Goal: Task Accomplishment & Management: Complete application form

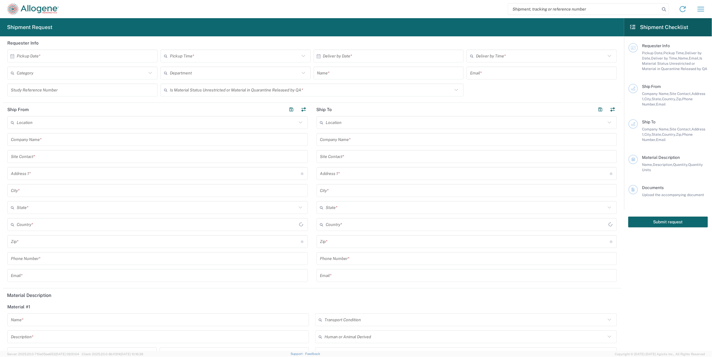
type input "[GEOGRAPHIC_DATA]"
click at [13, 55] on icon at bounding box center [13, 56] width 4 height 4
click at [50, 52] on input "text" at bounding box center [84, 56] width 134 height 10
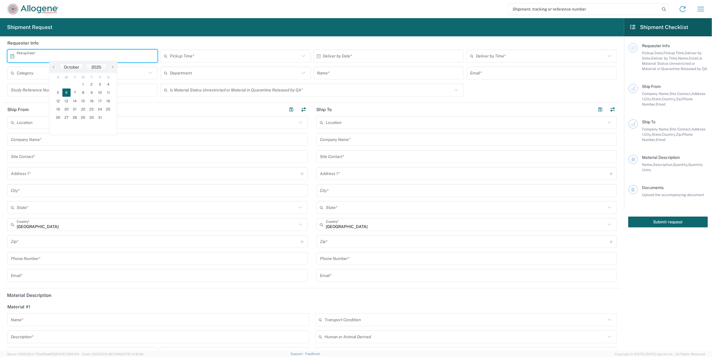
click at [68, 92] on span "6" at bounding box center [66, 93] width 8 height 8
type input "[DATE]"
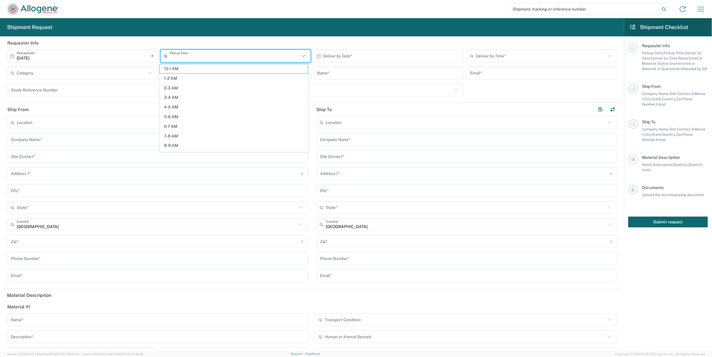
click at [183, 57] on input "text" at bounding box center [235, 56] width 130 height 10
click at [183, 103] on span "10-11 AM" at bounding box center [234, 106] width 148 height 9
type input "10-11 AM"
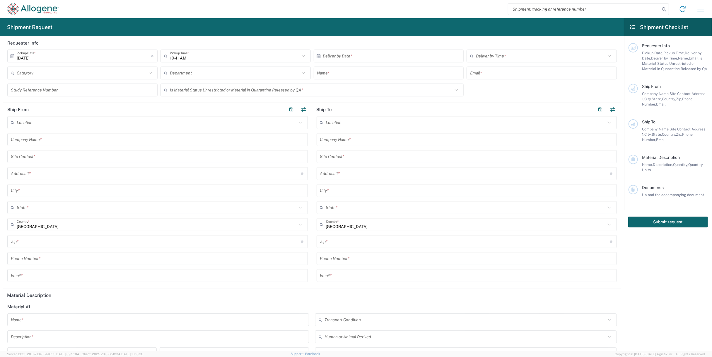
click at [59, 77] on input "text" at bounding box center [82, 73] width 130 height 10
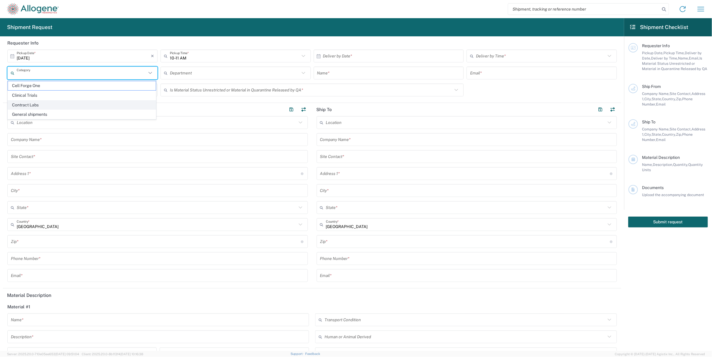
click at [56, 102] on span "Contract Labs" at bounding box center [82, 105] width 148 height 9
type input "Contract Labs"
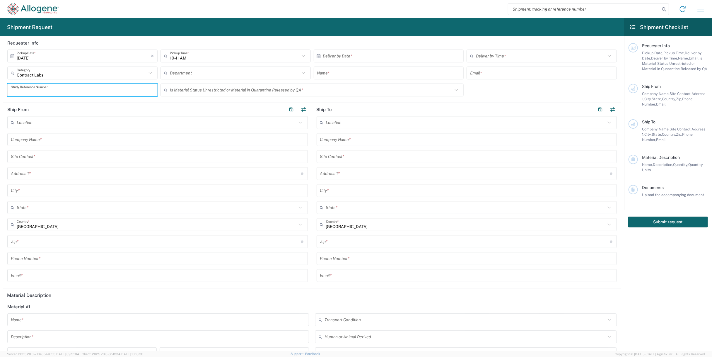
click at [57, 89] on input "text" at bounding box center [82, 90] width 143 height 10
type input "ALLO-316"
click at [184, 73] on input "text" at bounding box center [235, 73] width 130 height 10
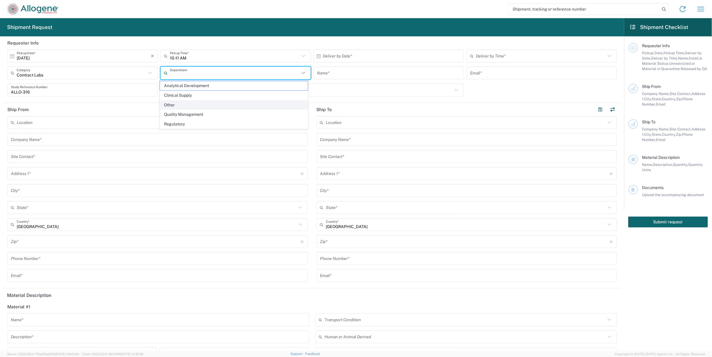
click at [179, 103] on span "Other" at bounding box center [234, 105] width 148 height 9
type input "Other"
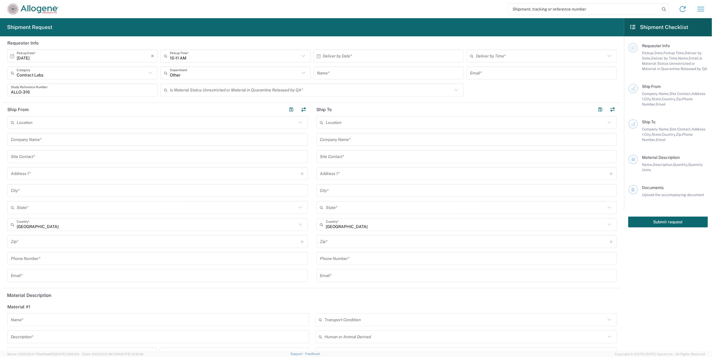
click at [200, 84] on div "Is Material Status Unrestricted or Material in Quarantine Released by QA *" at bounding box center [313, 90] width 304 height 13
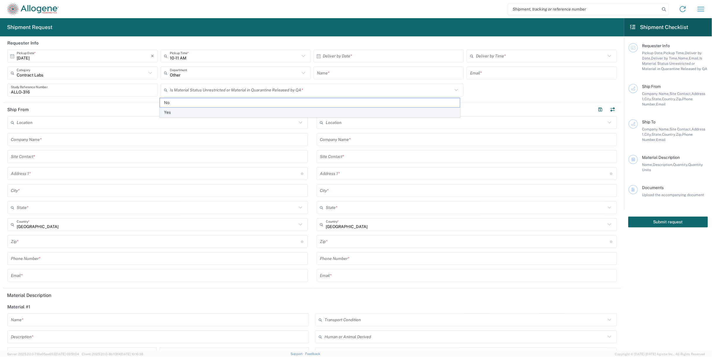
click at [199, 110] on span "Yes" at bounding box center [310, 112] width 300 height 9
type input "Yes"
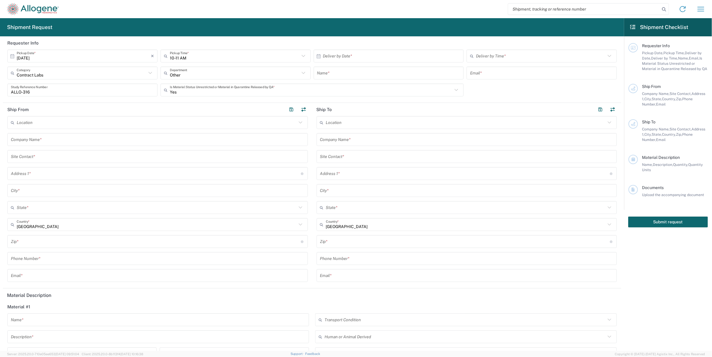
click at [333, 53] on input "text" at bounding box center [390, 56] width 134 height 10
click at [377, 93] on span "7" at bounding box center [379, 93] width 8 height 8
type input "[DATE]"
click at [471, 57] on icon at bounding box center [473, 55] width 6 height 9
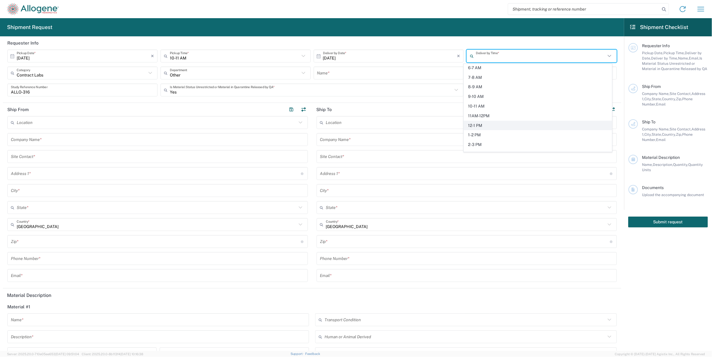
click at [496, 125] on span "12-1 PM" at bounding box center [538, 125] width 148 height 9
type input "12-1 PM"
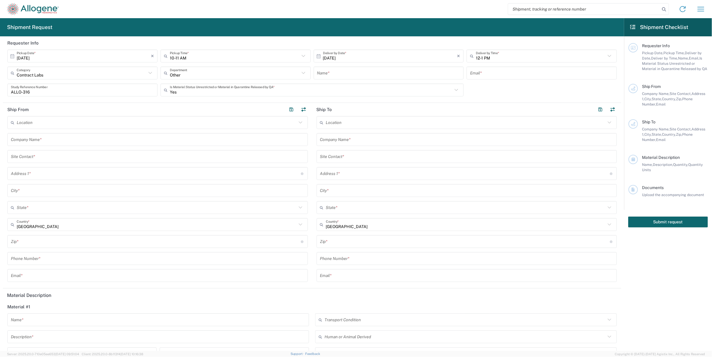
click at [343, 71] on input "text" at bounding box center [388, 73] width 143 height 10
type input "[PERSON_NAME]"
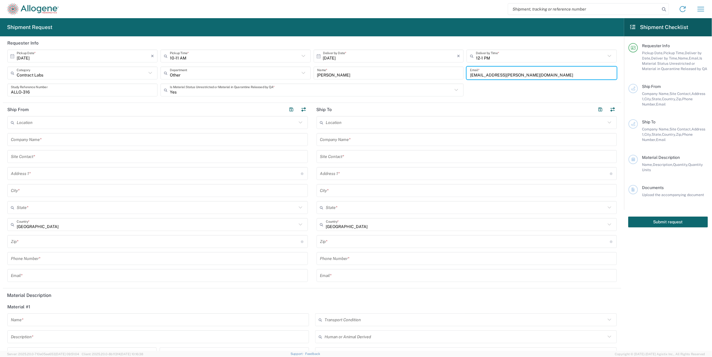
type input "[EMAIL_ADDRESS][PERSON_NAME][DOMAIN_NAME]"
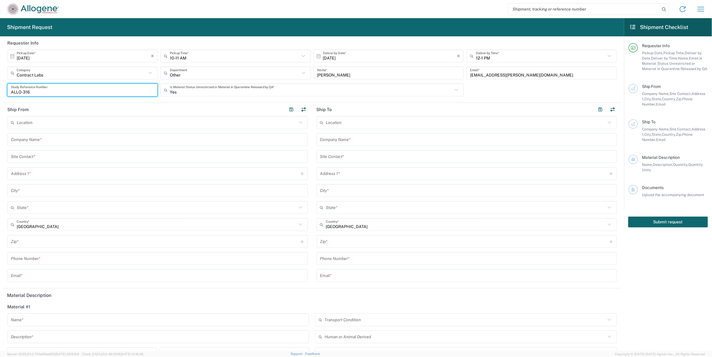
click at [128, 144] on input "text" at bounding box center [158, 140] width 294 height 10
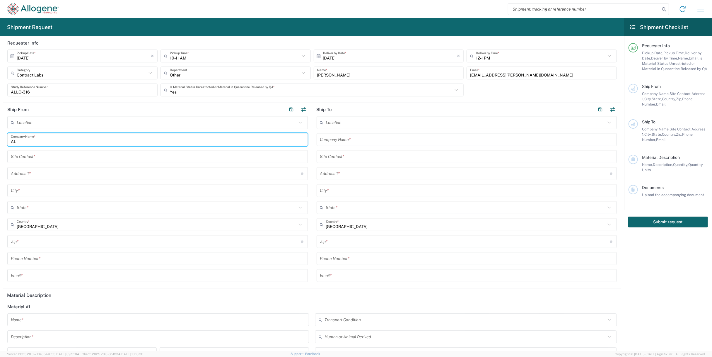
type input "A"
click at [133, 119] on input "text" at bounding box center [157, 123] width 280 height 10
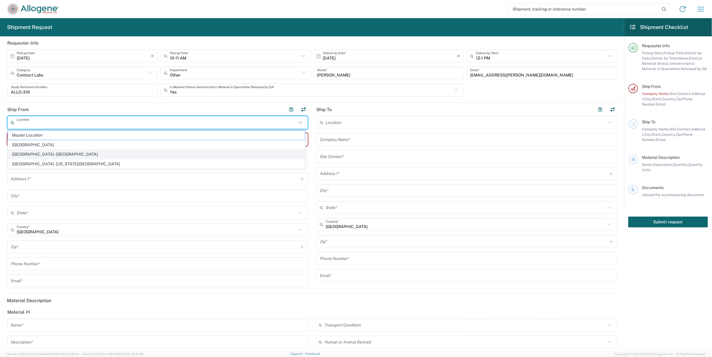
click at [116, 152] on span "[GEOGRAPHIC_DATA] - [GEOGRAPHIC_DATA]" at bounding box center [156, 154] width 297 height 9
type input "[GEOGRAPHIC_DATA] - [GEOGRAPHIC_DATA]"
type input "Allogene Therapeutics"
type input "[STREET_ADDRESS]"
type input "[GEOGRAPHIC_DATA]"
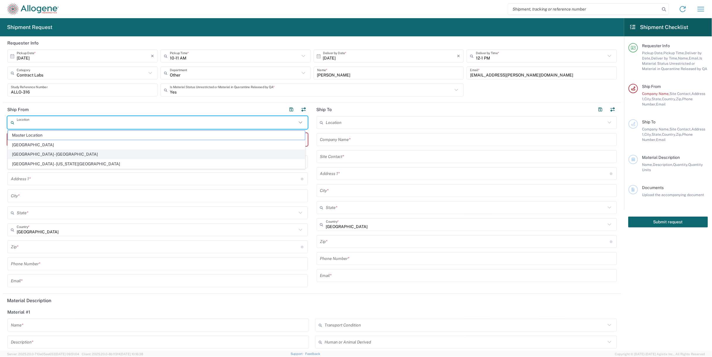
type input "[US_STATE]"
type input "94080"
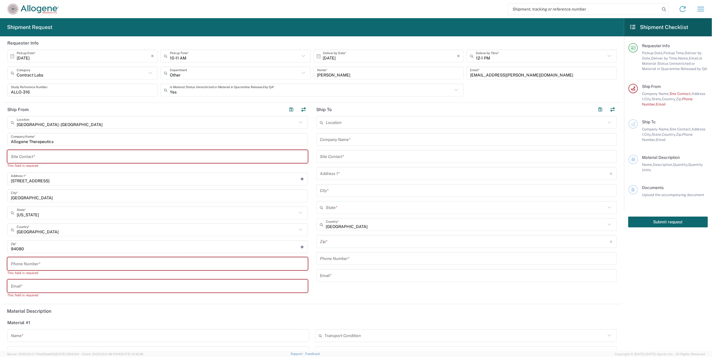
click at [34, 285] on input "text" at bounding box center [158, 286] width 294 height 10
paste input "[EMAIL_ADDRESS][PERSON_NAME][DOMAIN_NAME]"
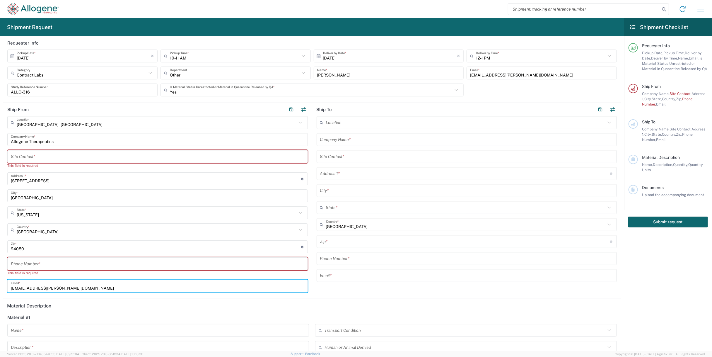
type input "[EMAIL_ADDRESS][PERSON_NAME][DOMAIN_NAME]"
click at [43, 157] on input "text" at bounding box center [158, 157] width 294 height 10
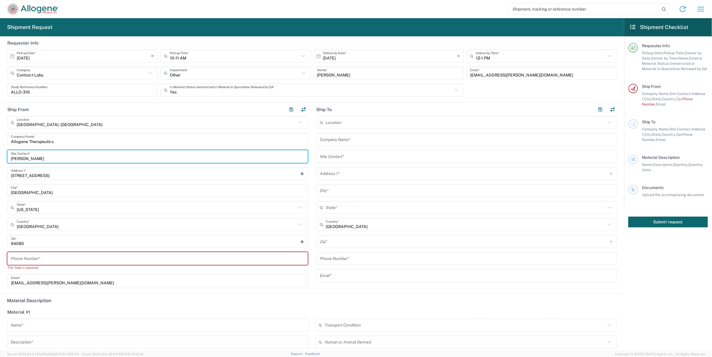
type input "[PERSON_NAME]"
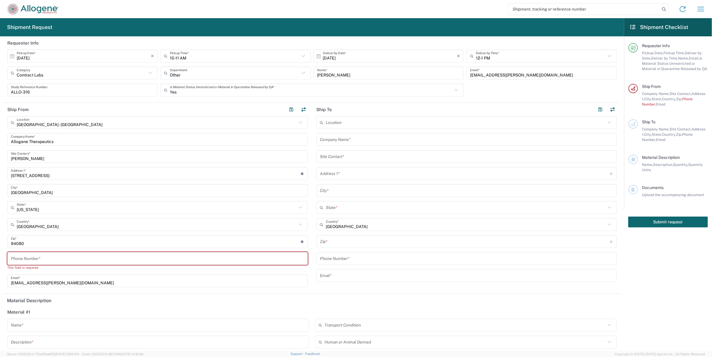
click at [55, 257] on input "tel" at bounding box center [158, 259] width 294 height 10
paste input "[PHONE_NUMBER]"
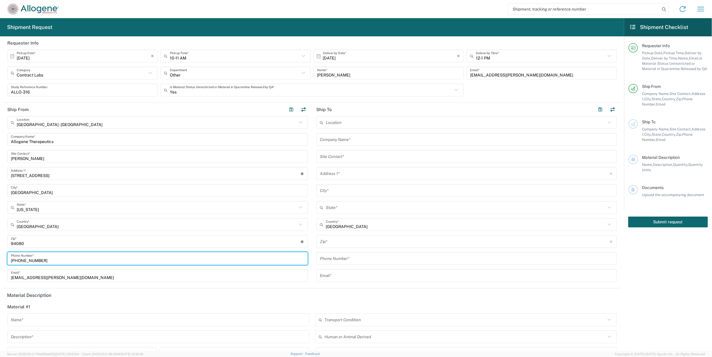
type input "[PHONE_NUMBER]"
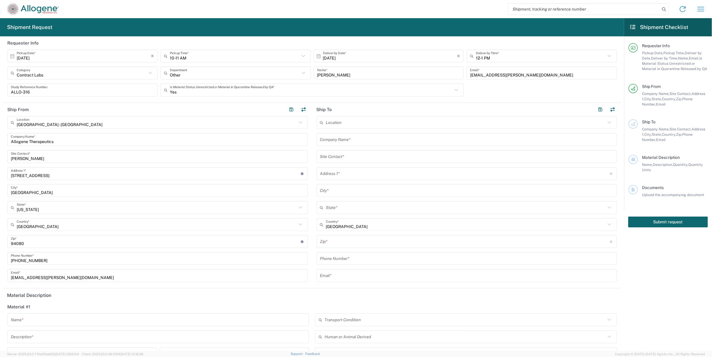
click at [418, 153] on input "text" at bounding box center [467, 157] width 294 height 10
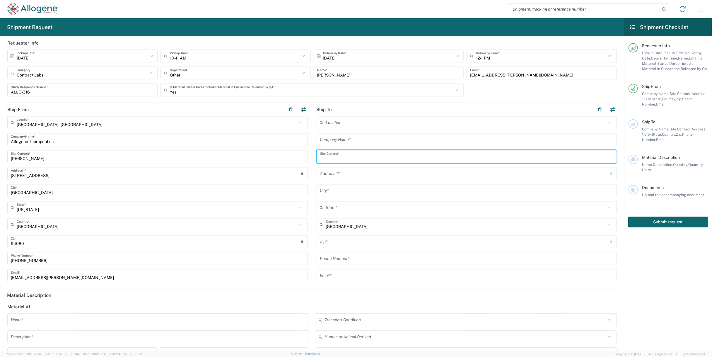
paste input "[PERSON_NAME]"
type input "[PERSON_NAME]"
click at [416, 141] on input "text" at bounding box center [467, 140] width 294 height 10
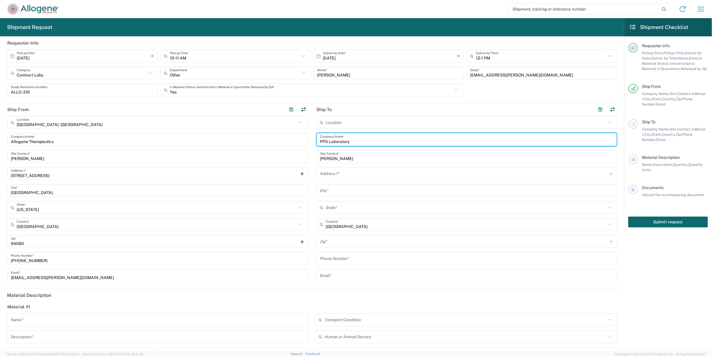
type input "PPD Laboratory"
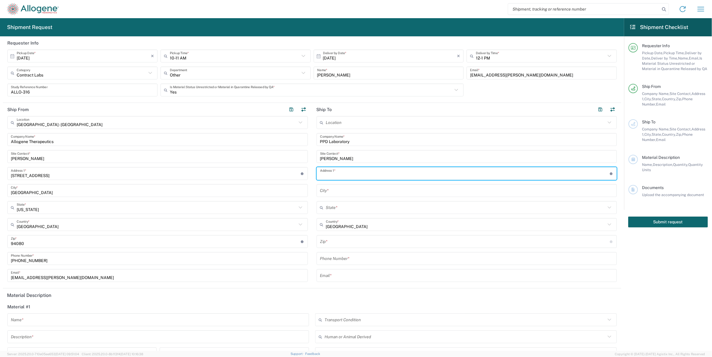
click at [359, 176] on input "text" at bounding box center [465, 174] width 290 height 10
paste input "[STREET_ADDRESS][PERSON_NAME]"
type input "[STREET_ADDRESS][PERSON_NAME]"
click at [376, 194] on input "text" at bounding box center [467, 191] width 294 height 10
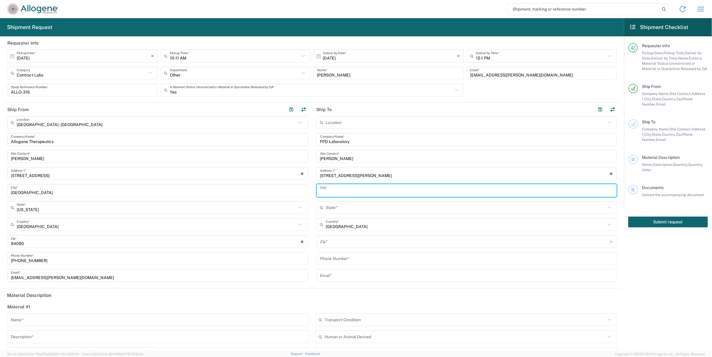
paste input "[GEOGRAPHIC_DATA]"
type input "[GEOGRAPHIC_DATA]"
click at [374, 210] on input "text" at bounding box center [466, 208] width 280 height 10
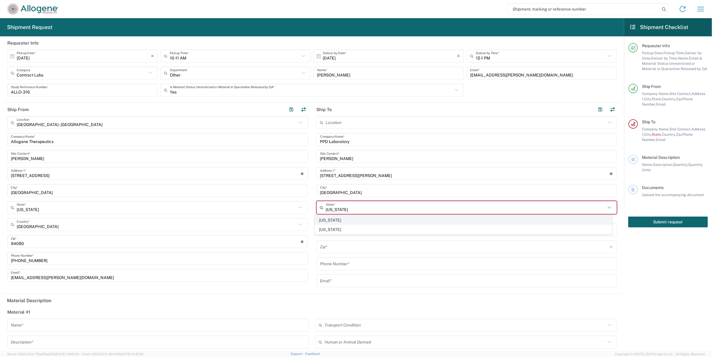
click at [332, 218] on span "[US_STATE]" at bounding box center [463, 220] width 297 height 9
type input "[US_STATE]"
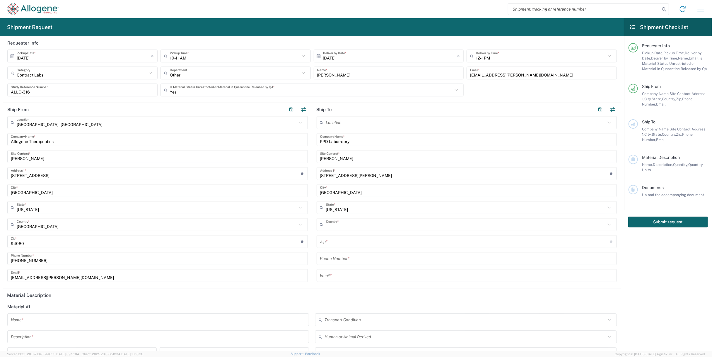
click at [327, 224] on input "text" at bounding box center [466, 225] width 280 height 10
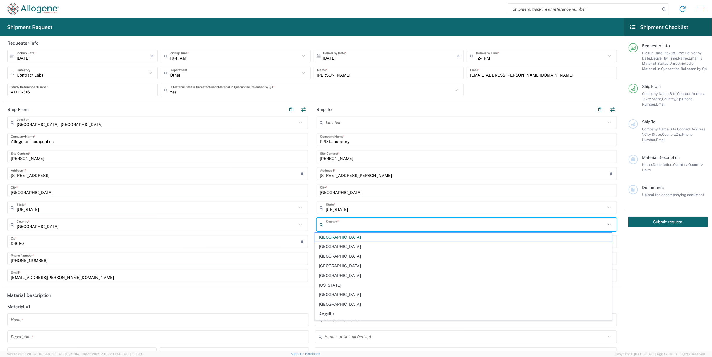
click at [327, 224] on input "text" at bounding box center [466, 225] width 280 height 10
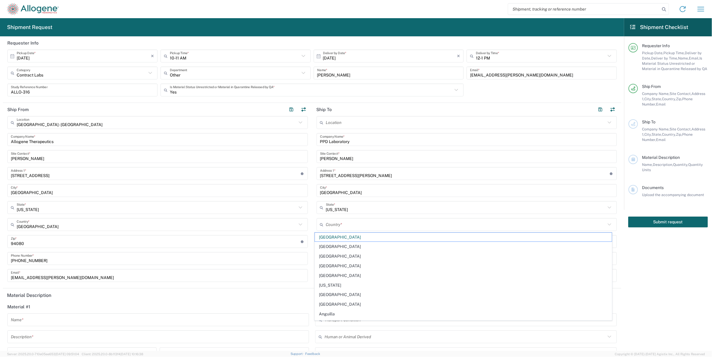
click at [313, 225] on main "Location Master Location [GEOGRAPHIC_DATA] [GEOGRAPHIC_DATA] - [GEOGRAPHIC_DATA…" at bounding box center [466, 201] width 309 height 170
type input "[GEOGRAPHIC_DATA]"
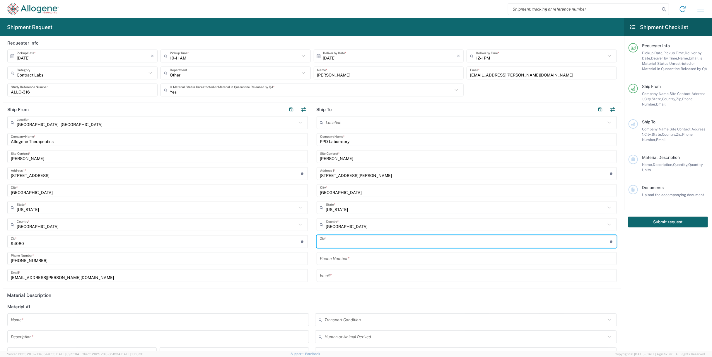
click at [322, 238] on input "undefined" at bounding box center [465, 242] width 290 height 10
type input "23230"
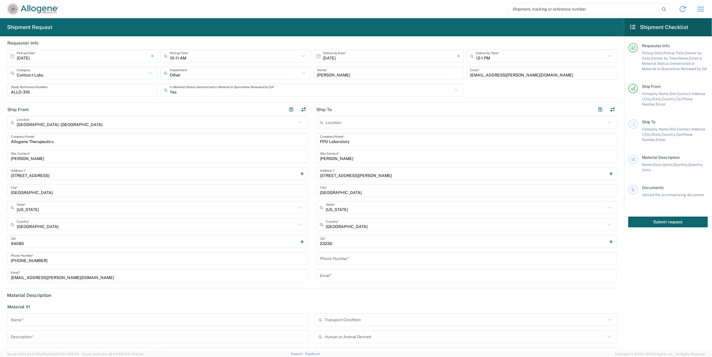
click at [370, 261] on input "tel" at bounding box center [467, 259] width 294 height 10
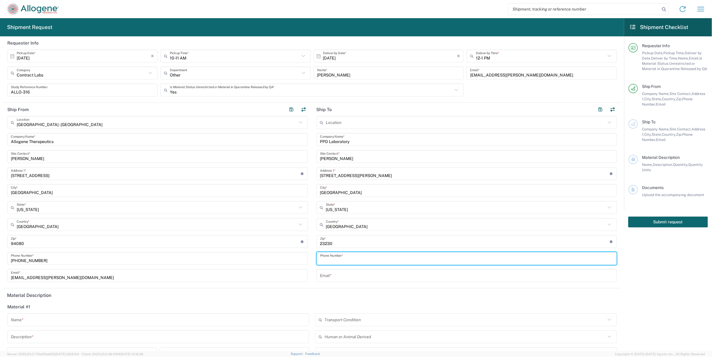
paste input "[PHONE_NUMBER]"
type input "[PHONE_NUMBER]"
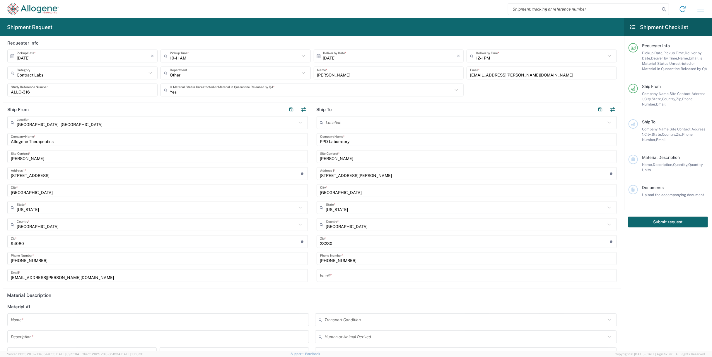
click at [352, 280] on input "text" at bounding box center [467, 276] width 294 height 10
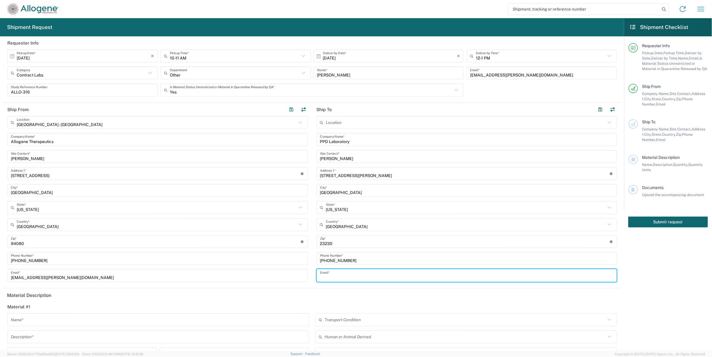
paste input "[EMAIL_ADDRESS][DOMAIN_NAME]"
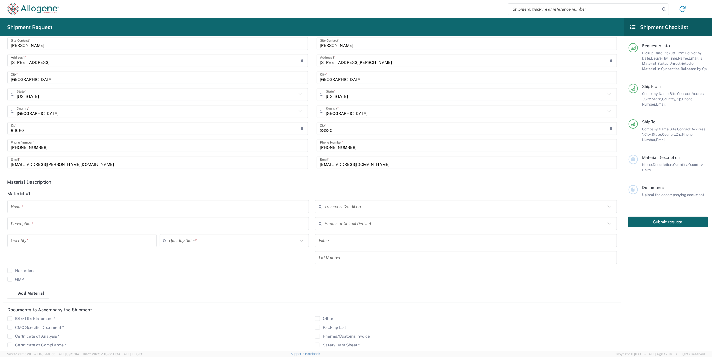
scroll to position [117, 0]
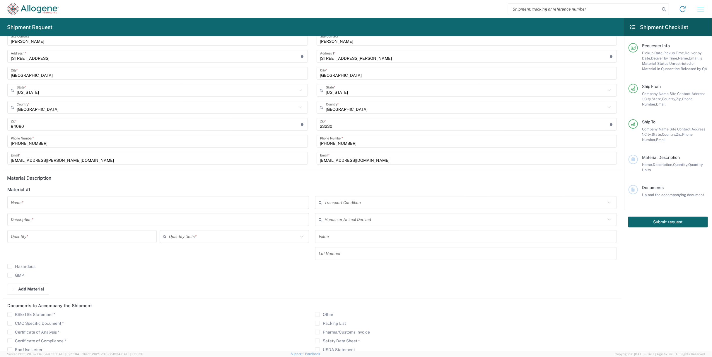
click at [380, 163] on input "[EMAIL_ADDRESS][DOMAIN_NAME]" at bounding box center [467, 158] width 294 height 10
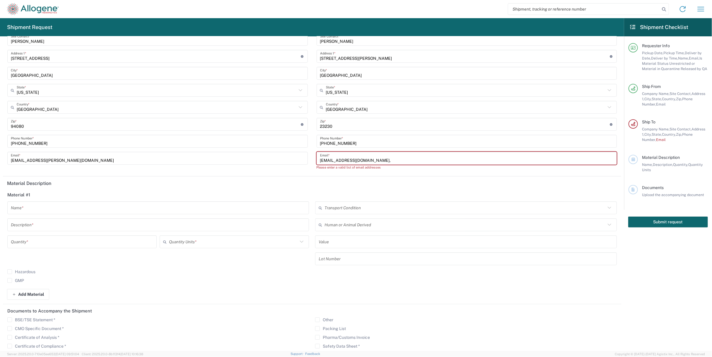
paste input "[PERSON_NAME][EMAIL_ADDRESS][PERSON_NAME][DOMAIN_NAME]"
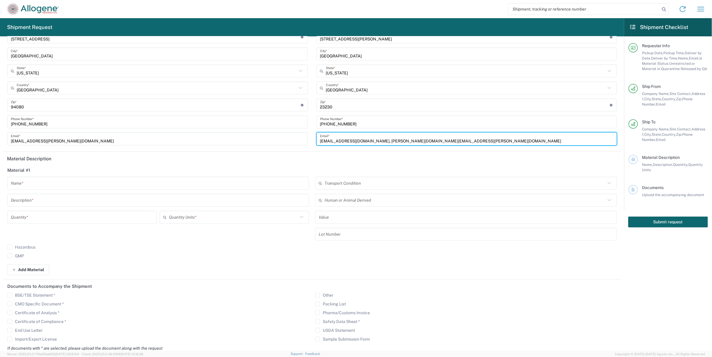
scroll to position [147, 0]
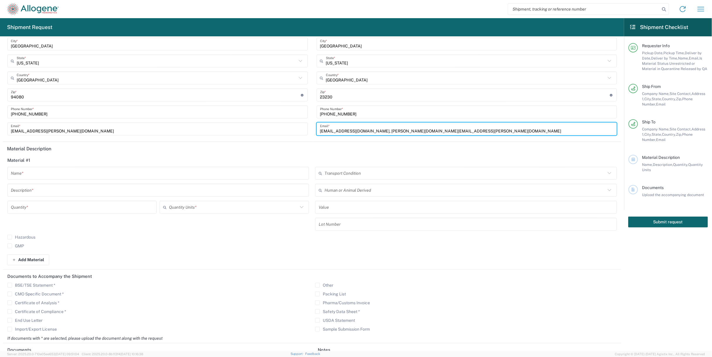
type input "[EMAIL_ADDRESS][DOMAIN_NAME], [PERSON_NAME][DOMAIN_NAME][EMAIL_ADDRESS][PERSON_…"
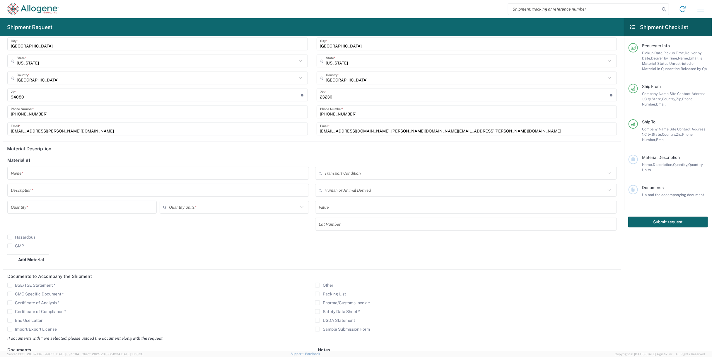
click at [192, 172] on input "text" at bounding box center [158, 173] width 295 height 10
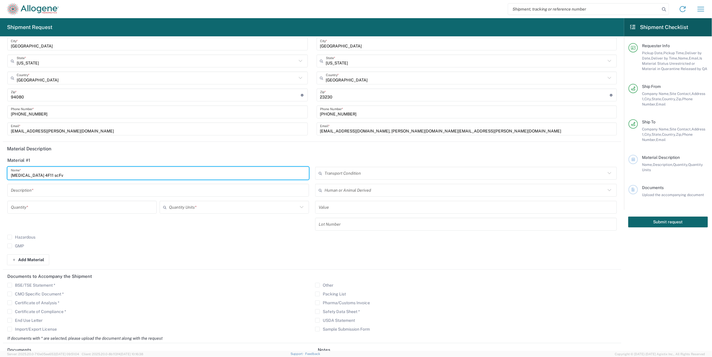
type input "[MEDICAL_DATA] 4F11 scFv"
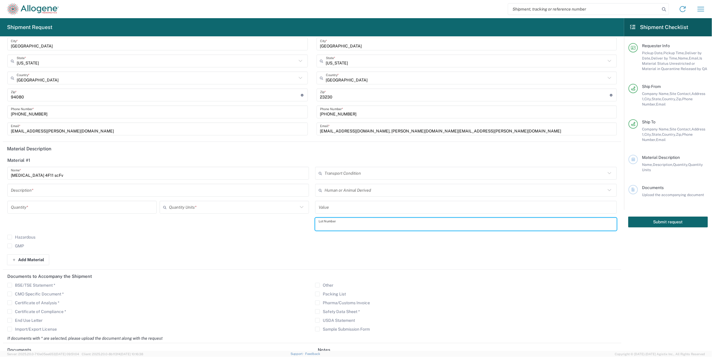
click at [345, 229] on input "text" at bounding box center [466, 224] width 295 height 10
paste input "0624-P"
type input "0624-P"
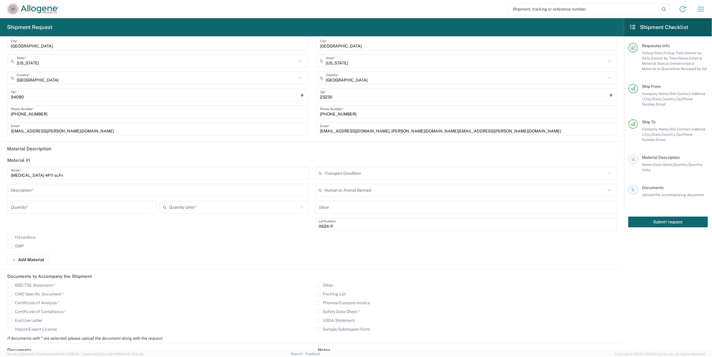
click at [108, 188] on input "text" at bounding box center [158, 190] width 295 height 10
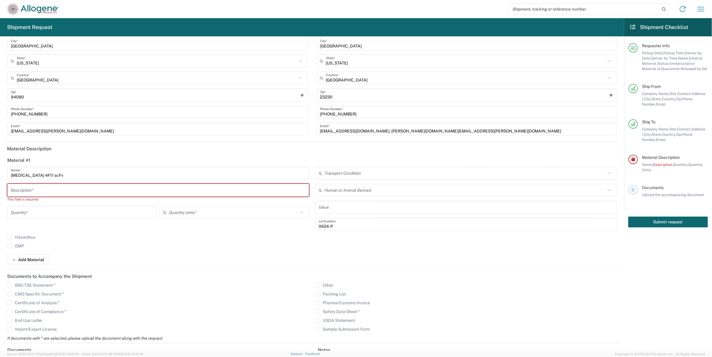
click at [186, 192] on input "text" at bounding box center [158, 190] width 295 height 10
paste input "[MEDICAL_DATA]-4F11 scFv QR3 CD8 hinge hIgG2 D265A Fc"
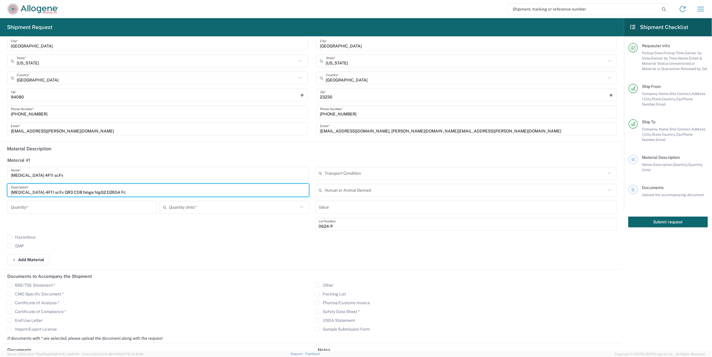
type input "[MEDICAL_DATA]-4F11 scFv QR3 CD8 hinge hIgG2 D265A Fc"
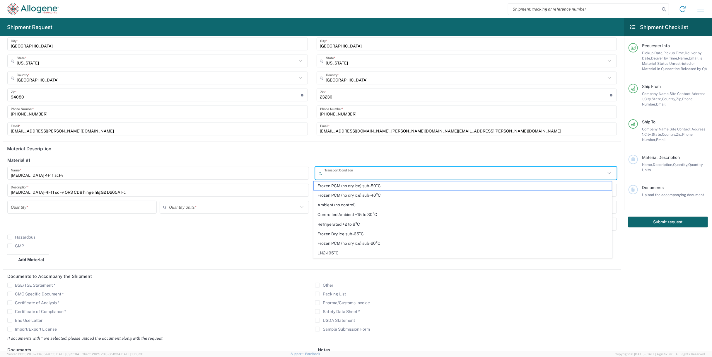
click at [327, 176] on input "text" at bounding box center [465, 173] width 281 height 10
click at [370, 231] on span "Frozen Dry Ice sub -65°C" at bounding box center [463, 233] width 299 height 9
type input "Frozen Dry Ice sub -65°C"
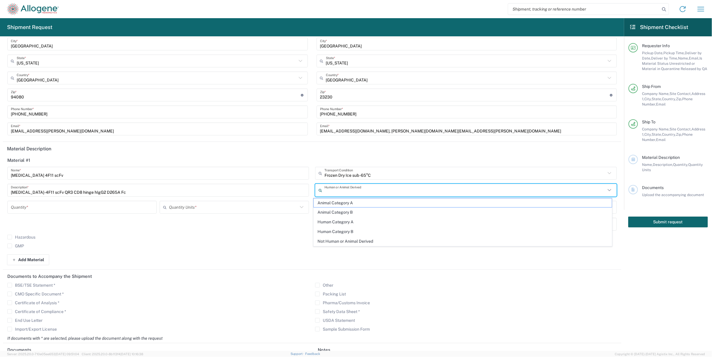
click at [362, 192] on input "text" at bounding box center [465, 190] width 281 height 10
click at [358, 230] on span "Human Category B" at bounding box center [463, 231] width 299 height 9
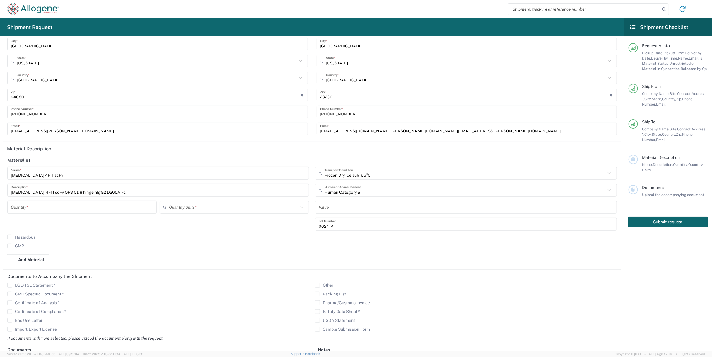
click at [132, 206] on input "number" at bounding box center [82, 207] width 142 height 10
click at [341, 192] on input "Human Category B" at bounding box center [465, 190] width 281 height 10
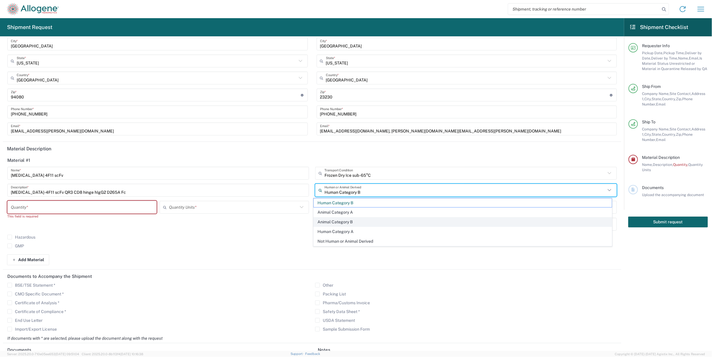
click at [339, 219] on span "Animal Category B" at bounding box center [463, 221] width 299 height 9
type input "Animal Category B"
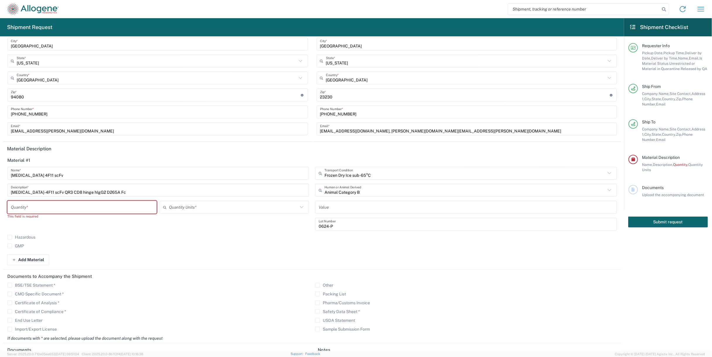
click at [76, 208] on input "number" at bounding box center [82, 207] width 142 height 10
type input "32"
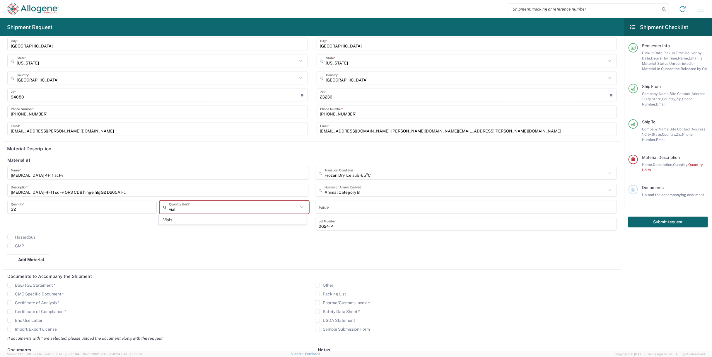
click at [179, 221] on span "Vials" at bounding box center [232, 219] width 147 height 9
type input "Vials"
click at [330, 212] on div "Value" at bounding box center [466, 207] width 302 height 13
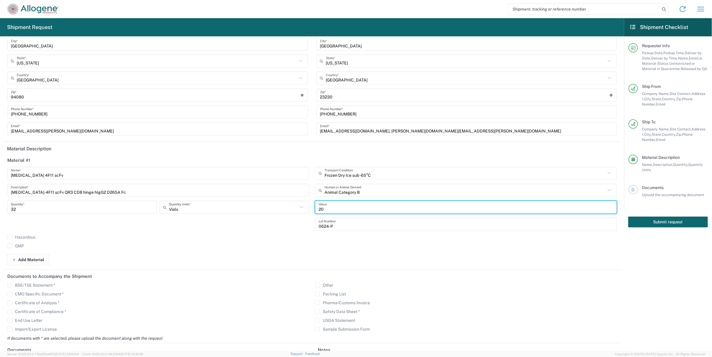
type input "20"
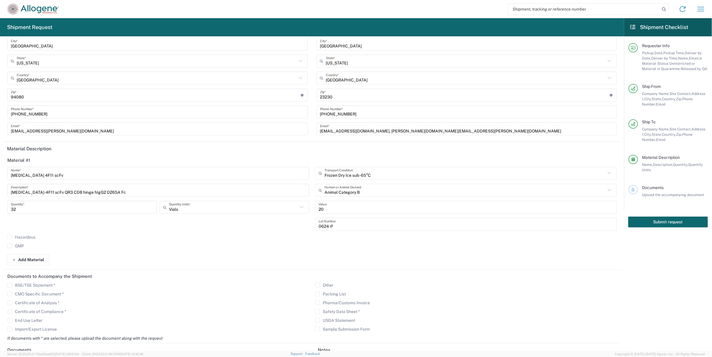
click at [284, 250] on div "Hazardous GMP" at bounding box center [158, 244] width 308 height 18
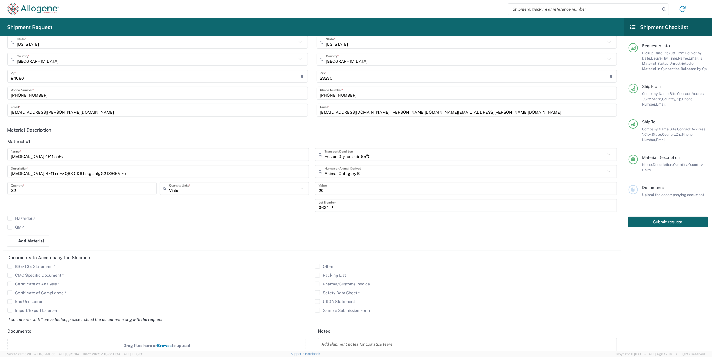
scroll to position [183, 0]
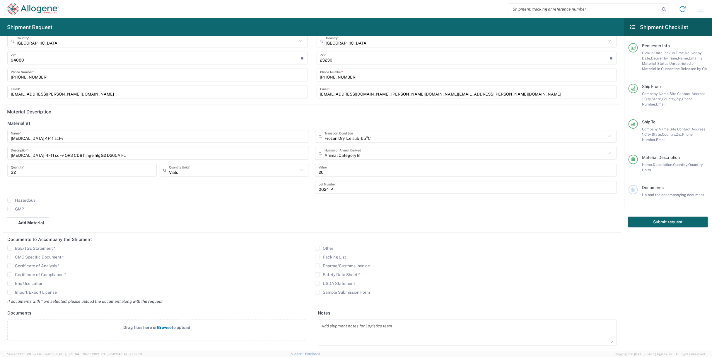
click at [45, 226] on button "Add Material" at bounding box center [28, 222] width 42 height 11
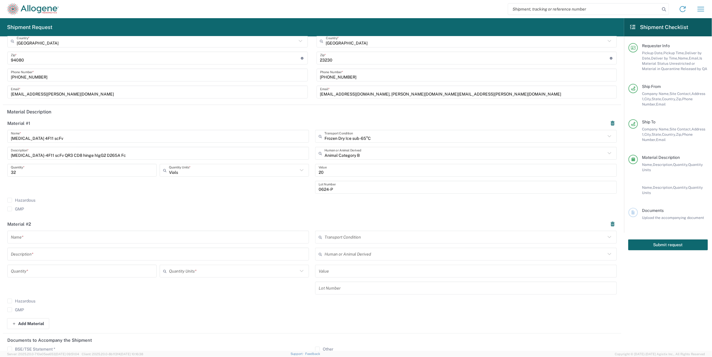
click at [86, 236] on input "text" at bounding box center [158, 237] width 295 height 10
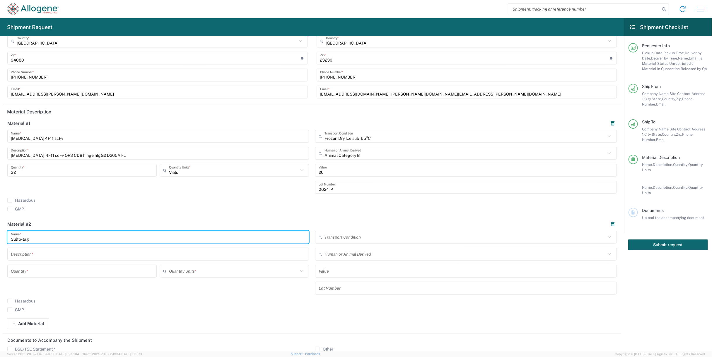
type input "Sulfo-tag-4F11 scFv protein"
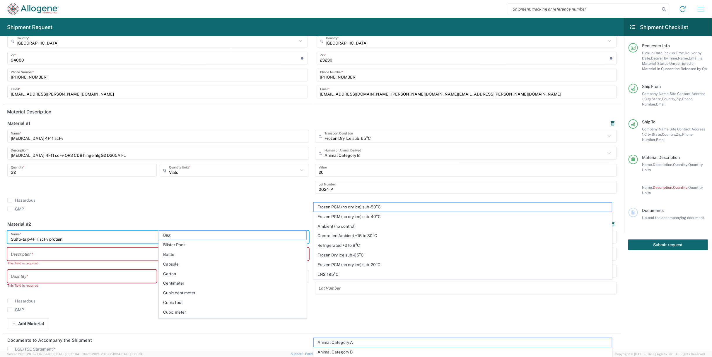
click at [73, 138] on input "[MEDICAL_DATA] 4F11 scFv" at bounding box center [158, 136] width 295 height 10
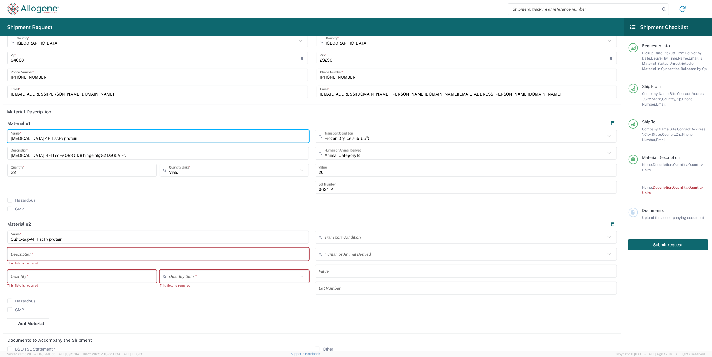
type input "[MEDICAL_DATA] 4F11 scFv protein"
click at [45, 254] on input "text" at bounding box center [158, 254] width 295 height 10
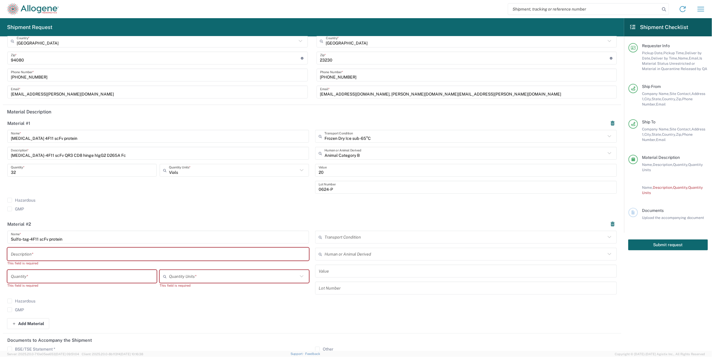
click at [170, 247] on div "Sulfo-tag-4F11 scFv protein Name * Description * This field is required Quantit…" at bounding box center [158, 265] width 308 height 68
click at [170, 248] on div "Description *" at bounding box center [158, 254] width 302 height 13
click at [168, 252] on input "text" at bounding box center [158, 254] width 295 height 10
paste input "Sulfo-tag-4F11 scFv QR3 CD8 hinge hIgG2 D265A Fc"
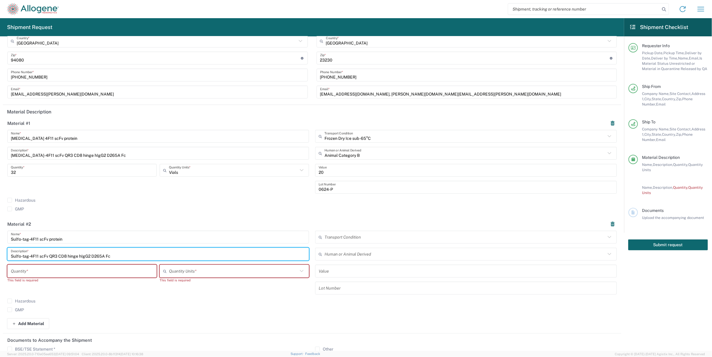
type input "Sulfo-tag-4F11 scFv QR3 CD8 hinge hIgG2 D265A Fc"
click at [115, 268] on input "number" at bounding box center [82, 271] width 142 height 10
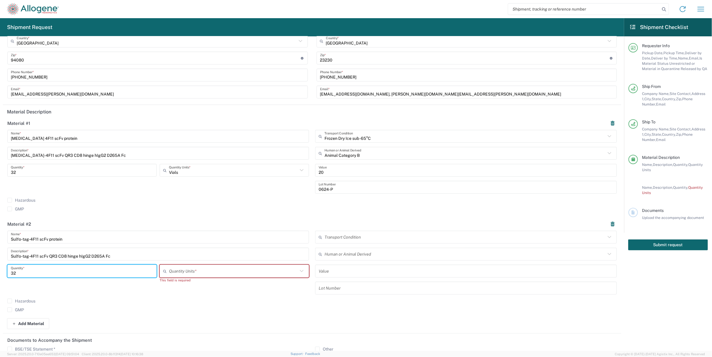
type input "32"
click at [196, 274] on input "text" at bounding box center [233, 271] width 129 height 10
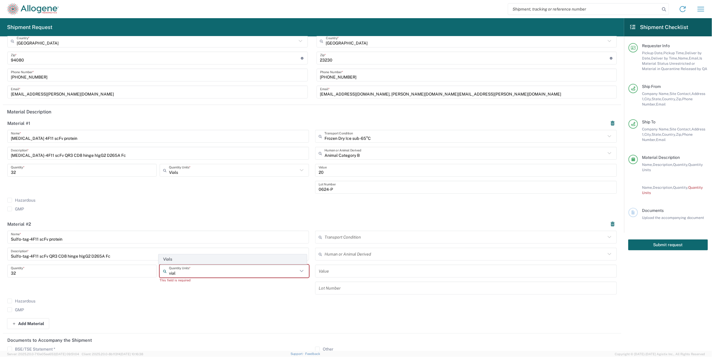
click at [196, 258] on span "Vials" at bounding box center [232, 259] width 147 height 9
type input "Vials"
click at [366, 236] on input "text" at bounding box center [465, 237] width 281 height 10
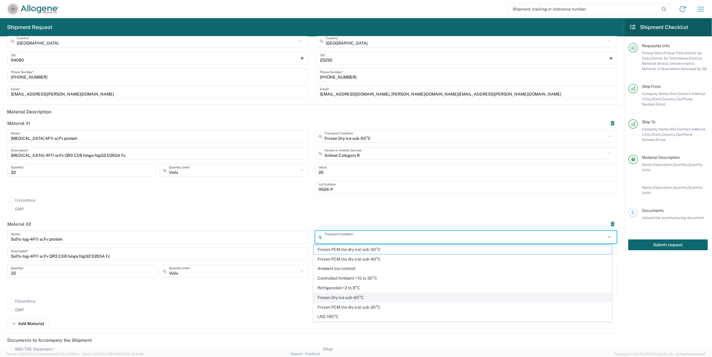
click at [377, 295] on span "Frozen Dry Ice sub -65°C" at bounding box center [463, 297] width 299 height 9
type input "Frozen Dry Ice sub -65°C"
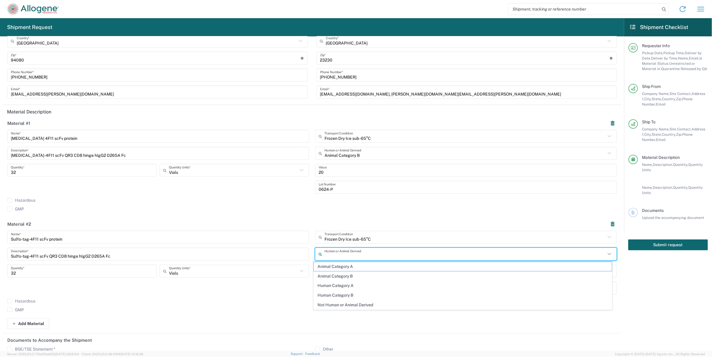
click at [375, 255] on input "text" at bounding box center [465, 254] width 281 height 10
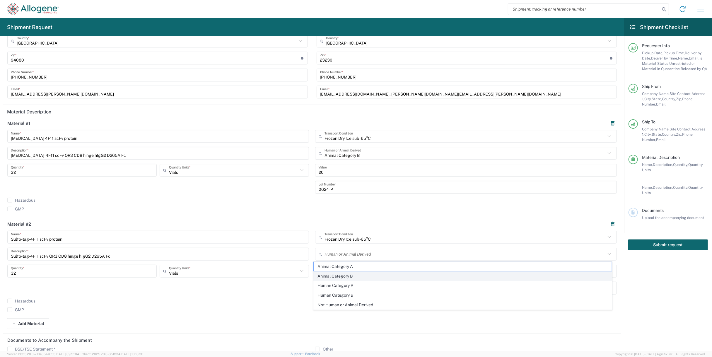
click at [368, 275] on span "Animal Category B" at bounding box center [463, 276] width 299 height 9
type input "Animal Category B"
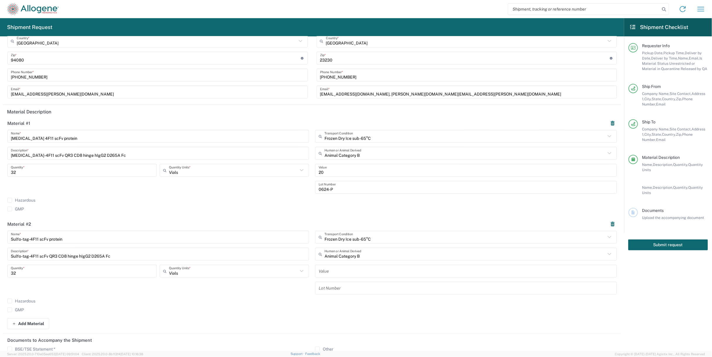
click at [368, 272] on input "text" at bounding box center [466, 271] width 295 height 10
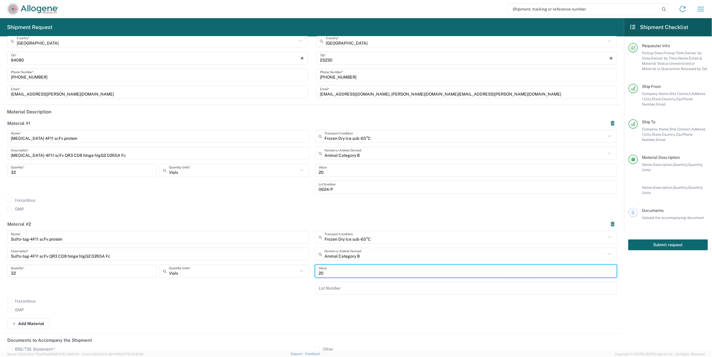
type input "20"
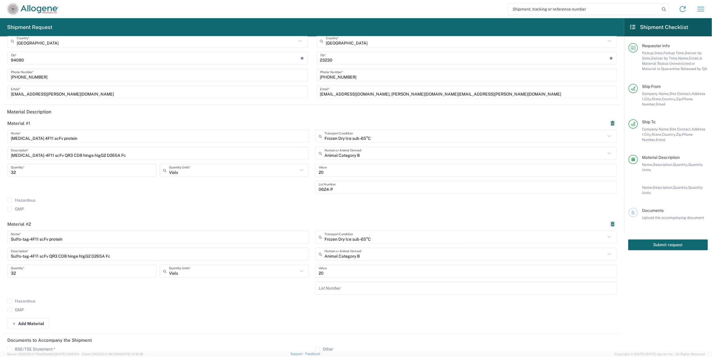
click at [337, 287] on input "text" at bounding box center [466, 288] width 295 height 10
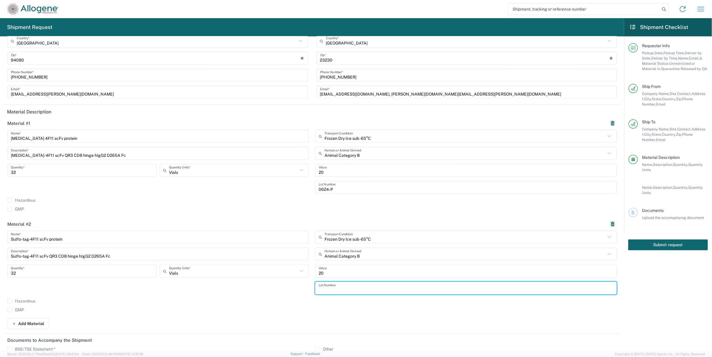
paste input "0625-P"
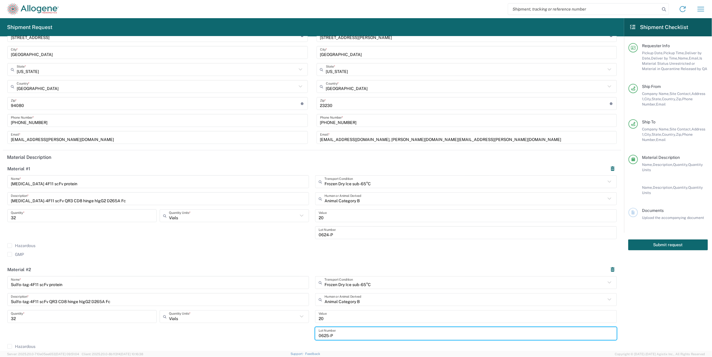
scroll to position [0, 0]
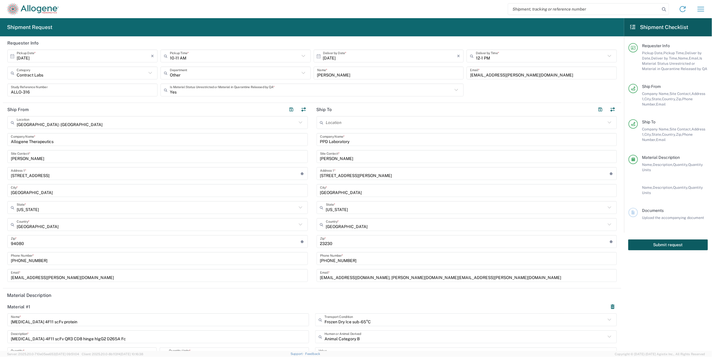
type input "0625-P"
click at [642, 246] on button "Submit request" at bounding box center [669, 244] width 80 height 11
